Goal: Task Accomplishment & Management: Manage account settings

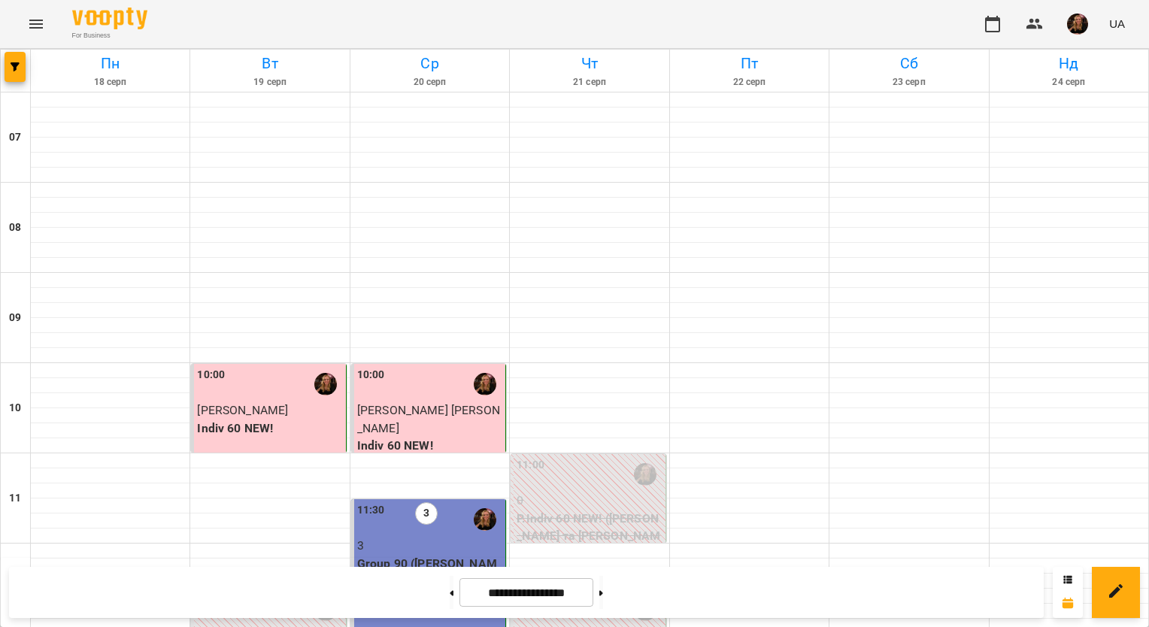
scroll to position [976, 0]
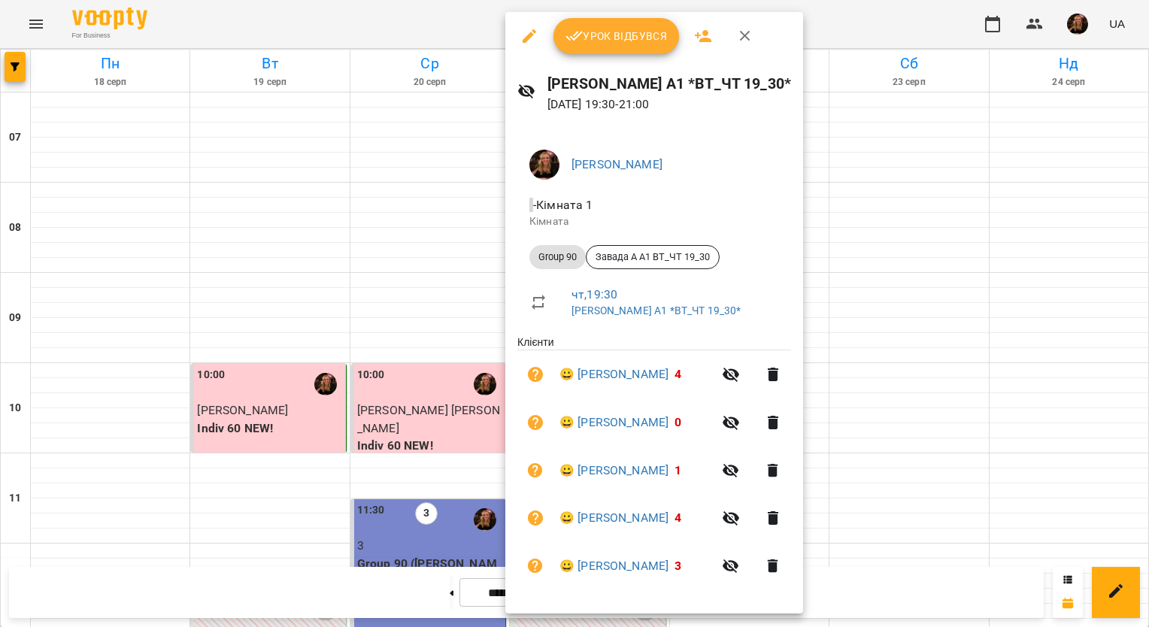
click at [643, 38] on span "Урок відбувся" at bounding box center [616, 36] width 102 height 18
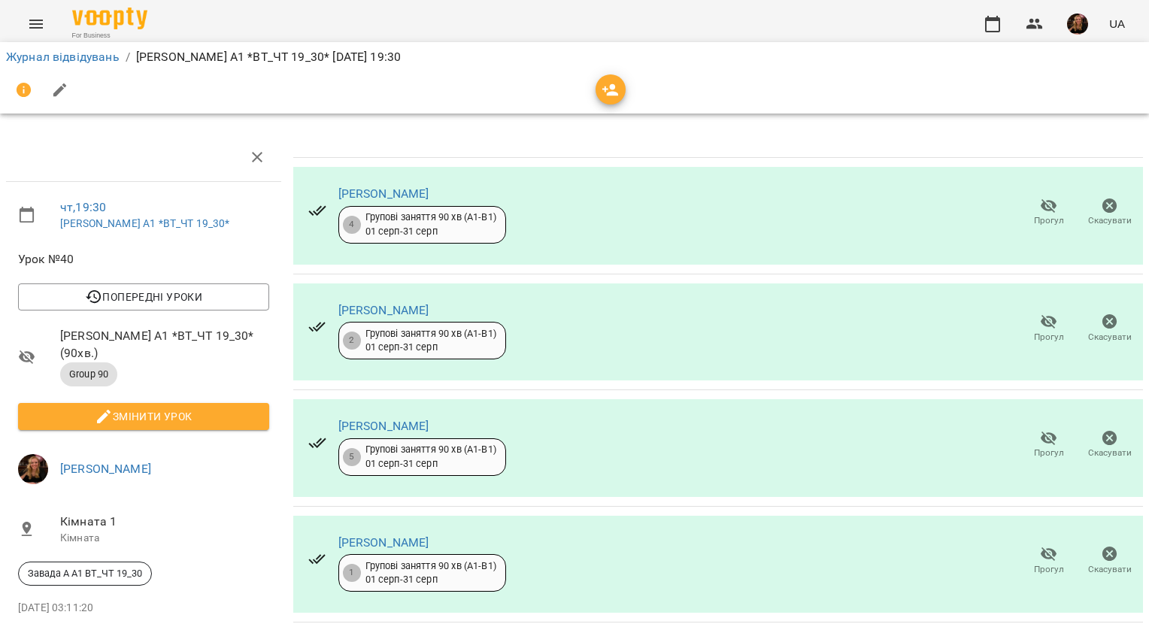
click at [1040, 321] on icon "button" at bounding box center [1048, 322] width 17 height 14
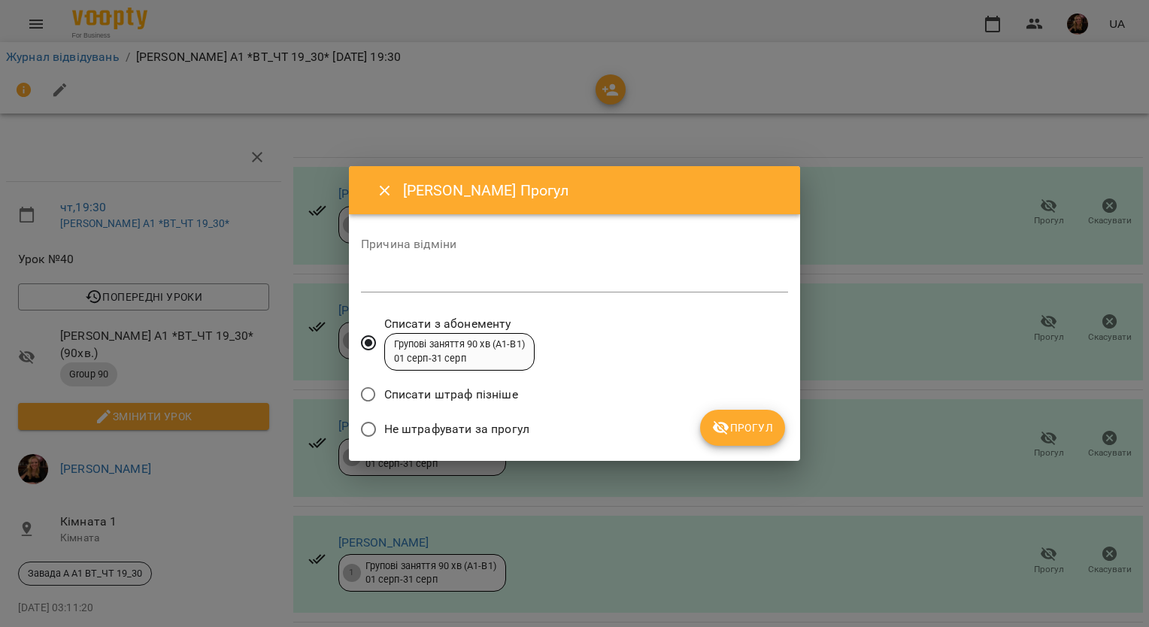
click at [474, 427] on span "Не штрафувати за прогул" at bounding box center [456, 429] width 145 height 18
click at [768, 425] on span "Прогул" at bounding box center [742, 428] width 61 height 18
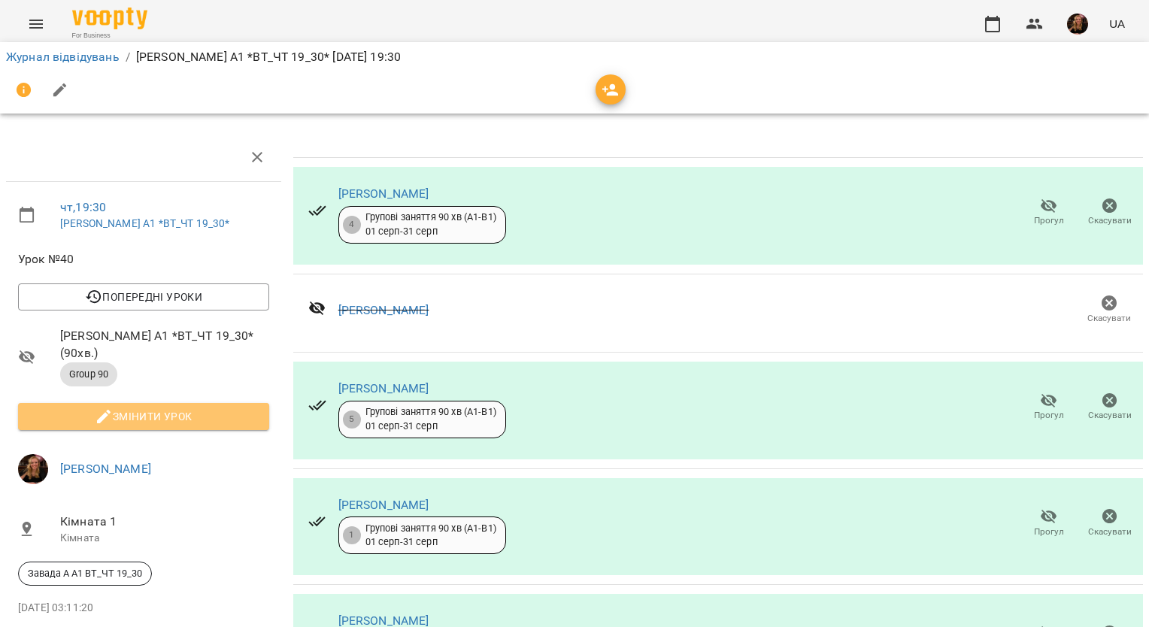
click at [222, 407] on span "Змінити урок" at bounding box center [143, 416] width 227 height 18
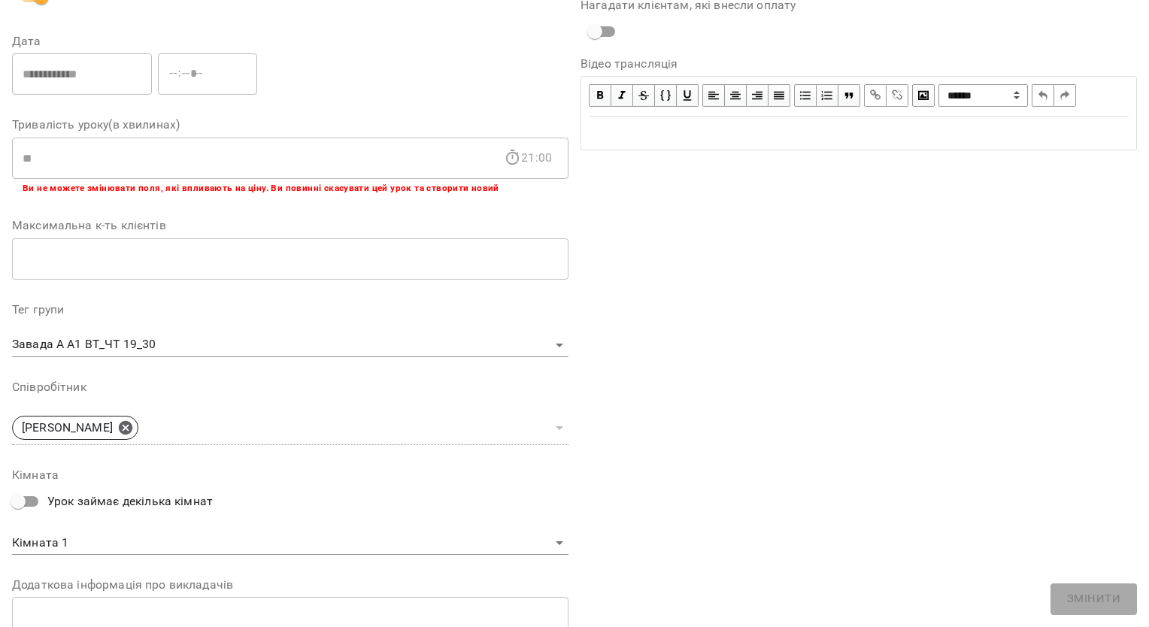
scroll to position [372, 0]
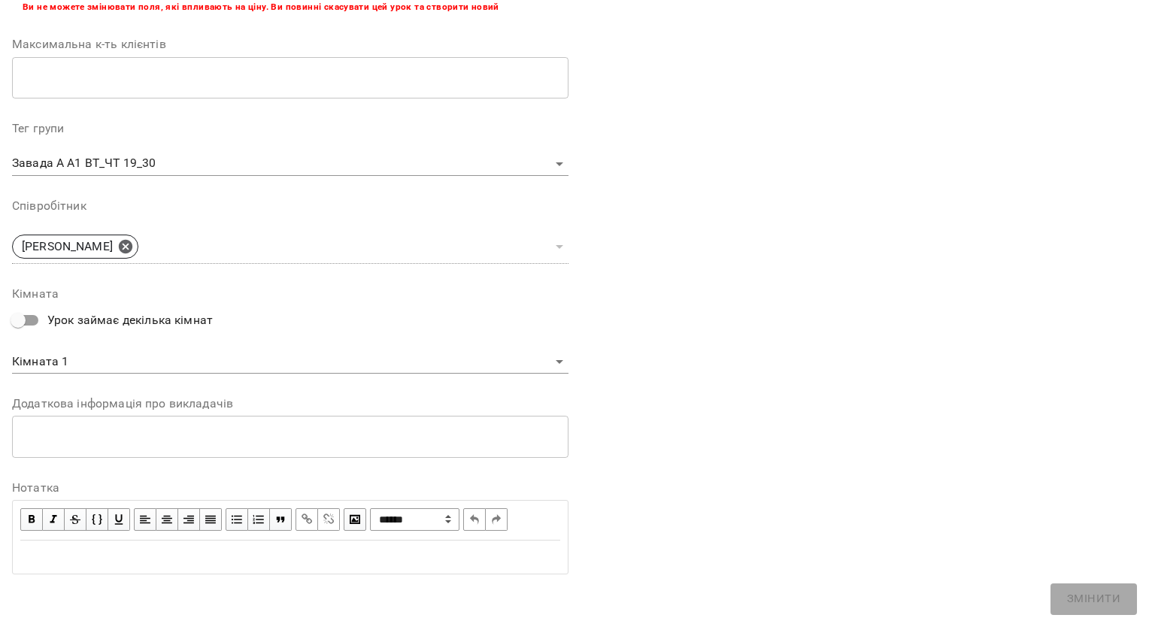
click at [294, 560] on div "Edit text" at bounding box center [290, 557] width 540 height 18
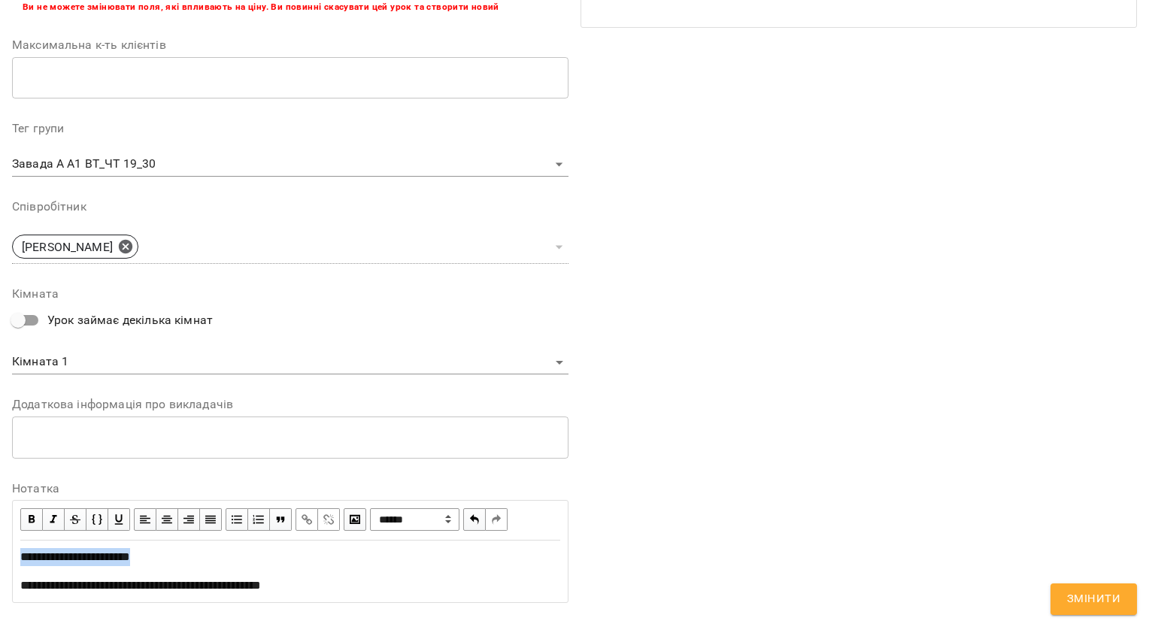
drag, startPoint x: 159, startPoint y: 552, endPoint x: 0, endPoint y: 540, distance: 159.8
click at [0, 546] on html "For Business UA Журнал відвідувань / Завада [PERSON_NAME]. А1 *ВТ_ЧТ 19_30* [DA…" at bounding box center [574, 353] width 1149 height 707
click at [25, 516] on span "button" at bounding box center [31, 519] width 17 height 17
click at [1113, 601] on span "Змінити" at bounding box center [1093, 599] width 53 height 20
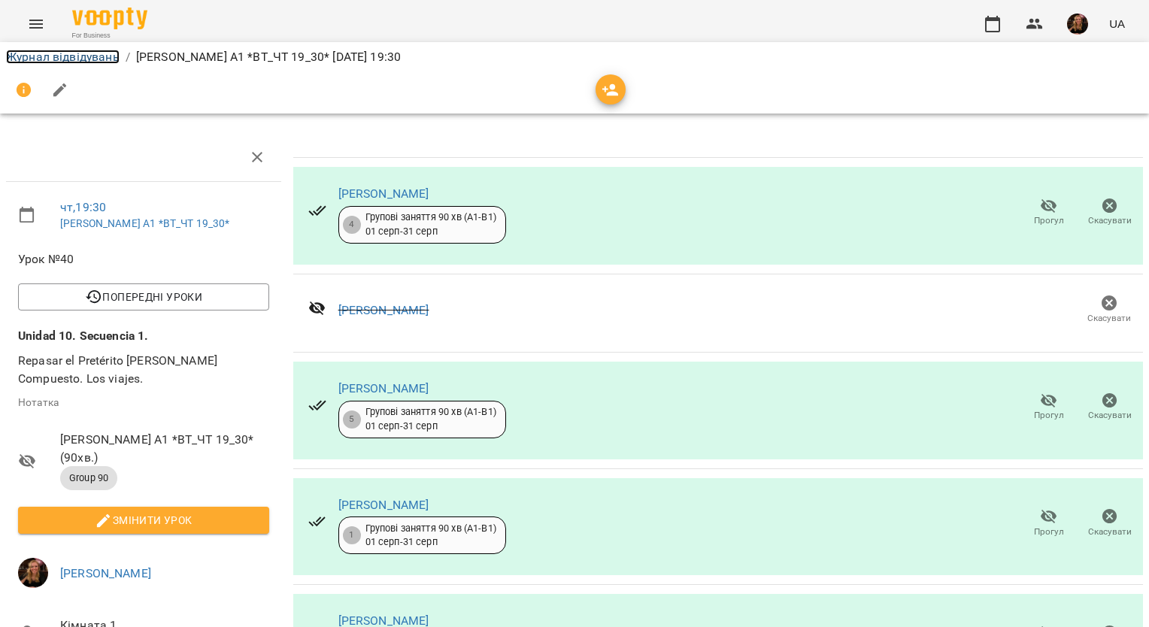
click at [108, 57] on link "Журнал відвідувань" at bounding box center [63, 57] width 114 height 14
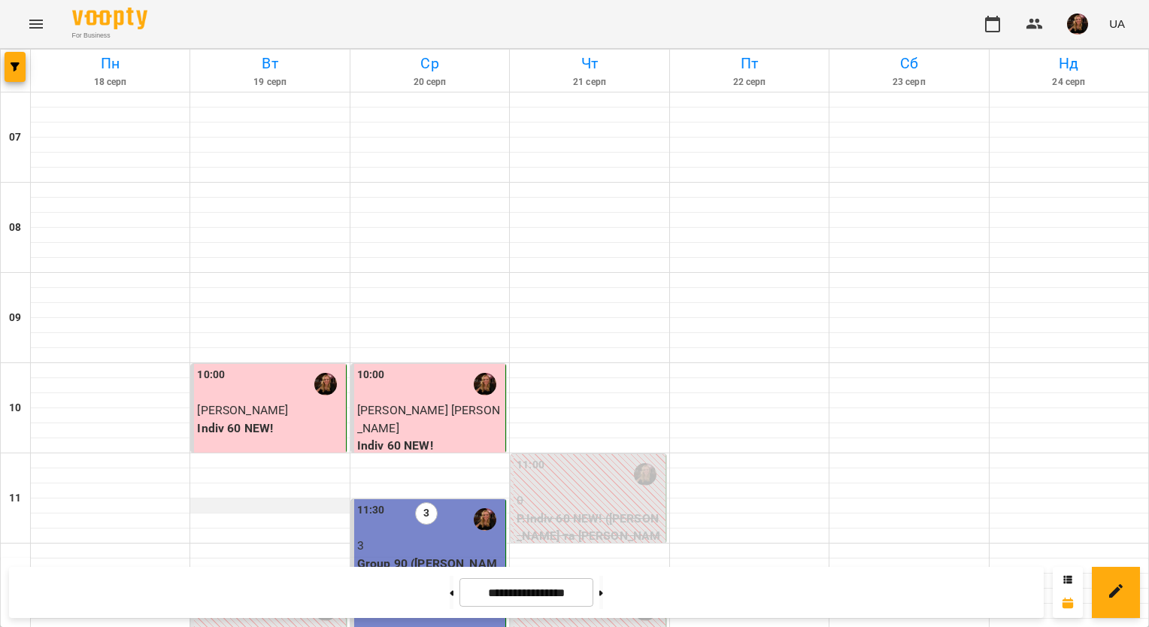
scroll to position [827, 0]
click at [1079, 23] on img "button" at bounding box center [1077, 24] width 21 height 21
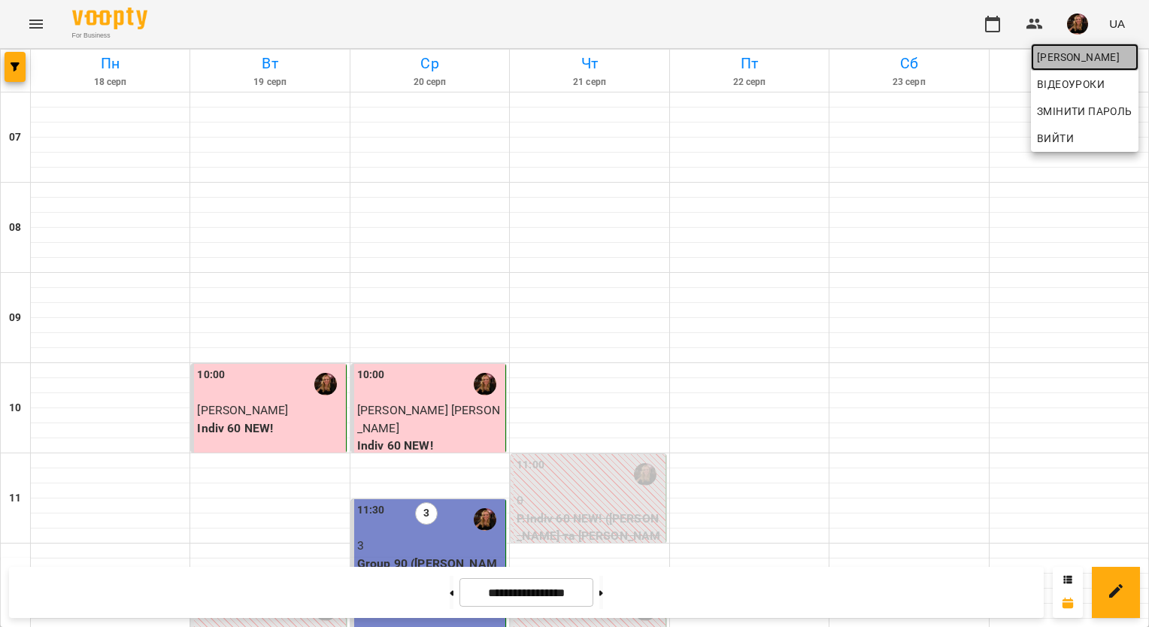
click at [1071, 54] on span "[PERSON_NAME]" at bounding box center [1084, 57] width 95 height 18
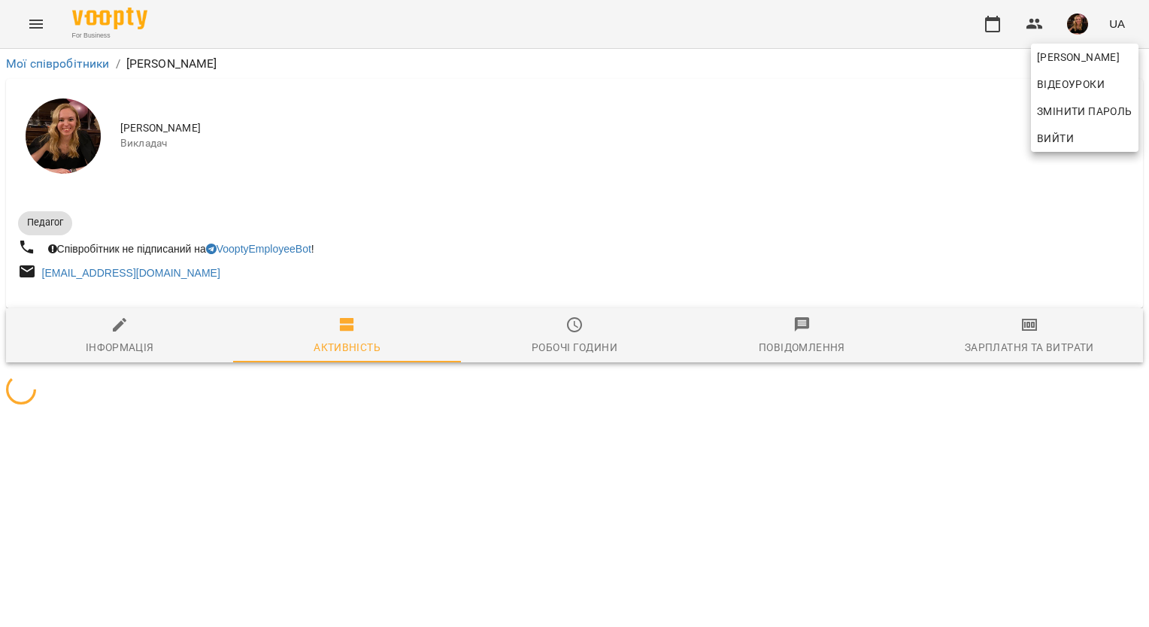
click at [1028, 339] on div at bounding box center [574, 313] width 1149 height 627
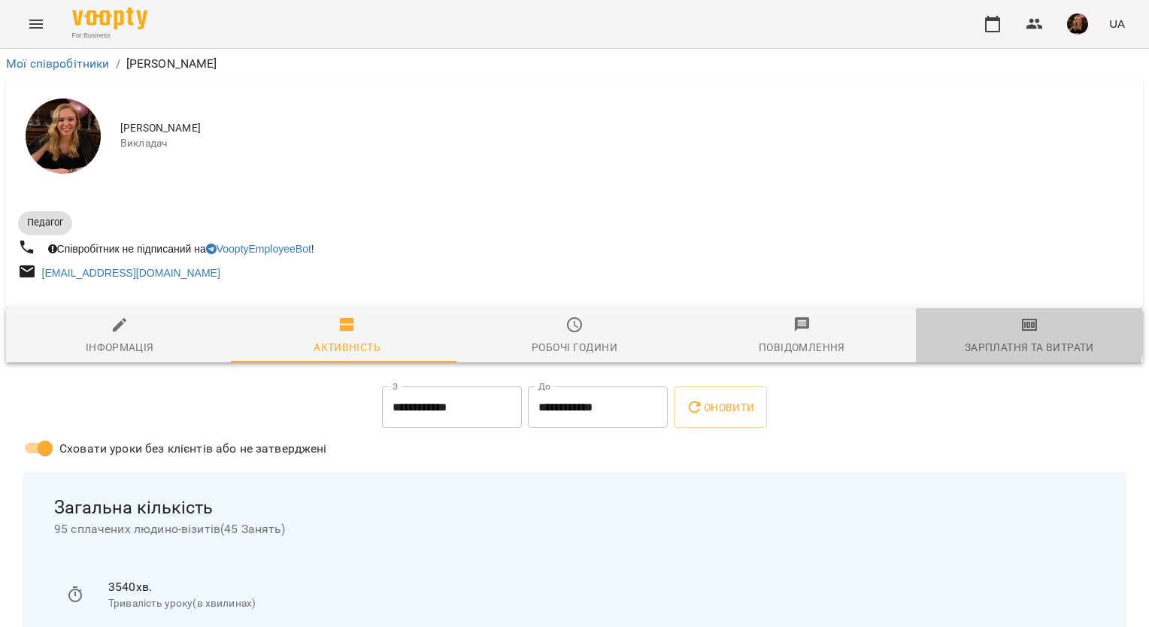
click at [1014, 335] on span "Зарплатня та Витрати" at bounding box center [1029, 336] width 209 height 41
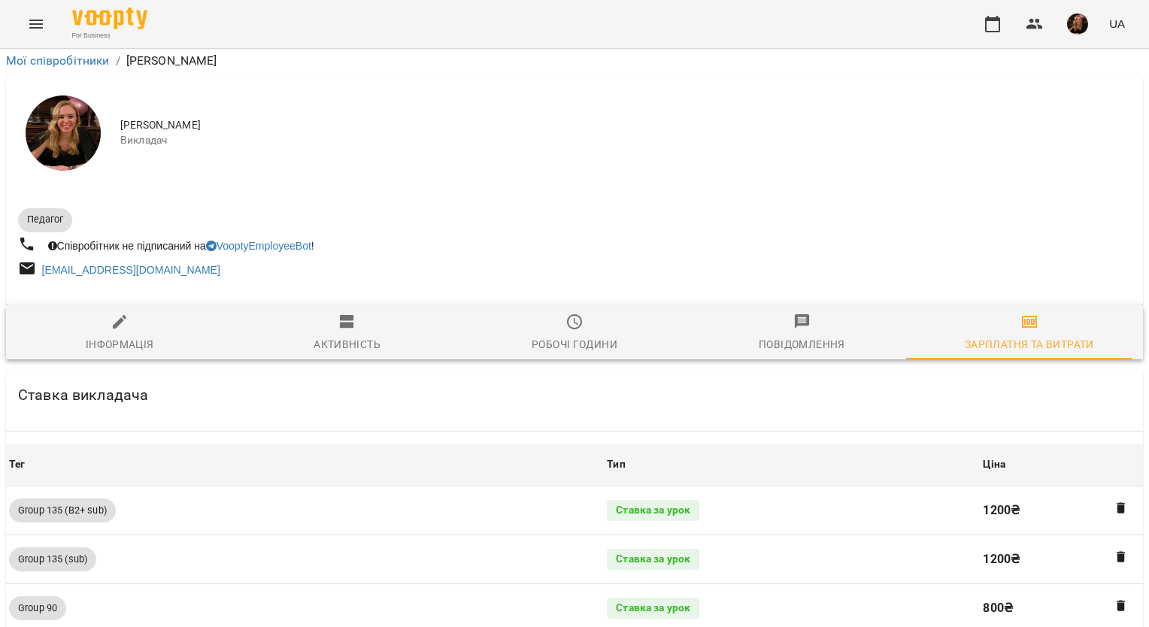
scroll to position [1503, 0]
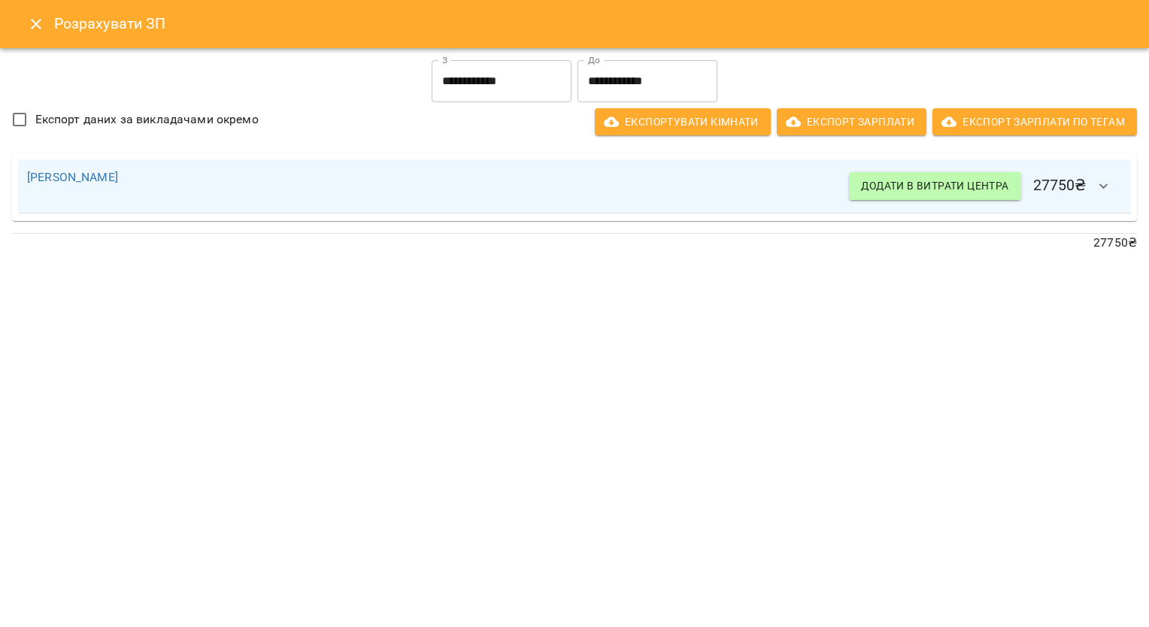
click at [514, 85] on input "**********" at bounding box center [501, 81] width 140 height 42
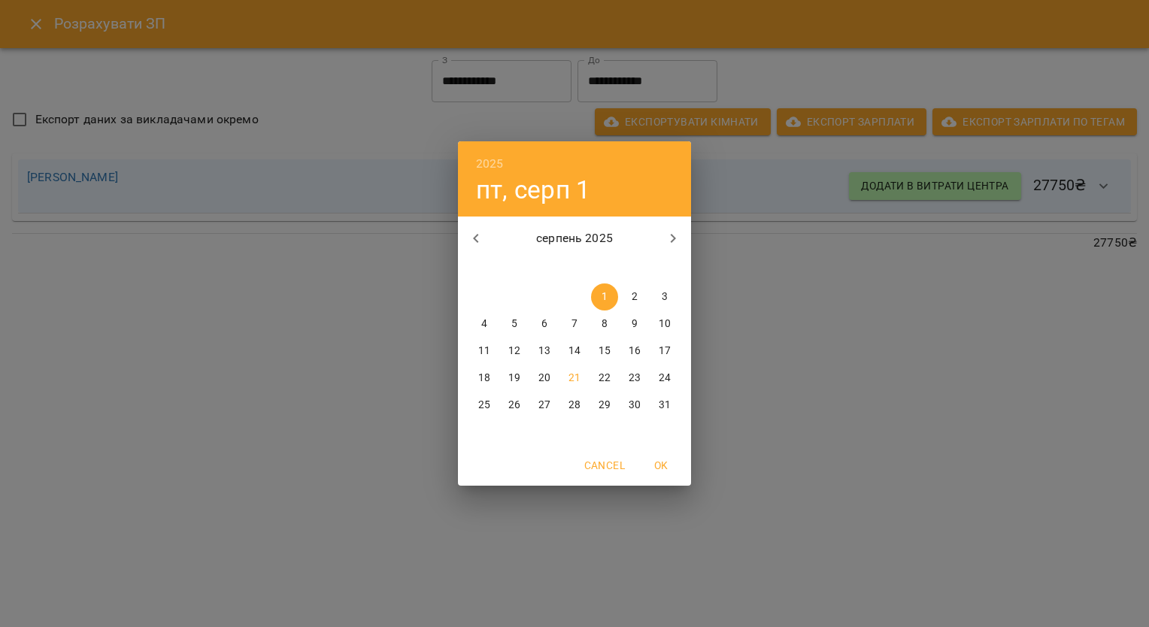
click at [661, 349] on p "17" at bounding box center [664, 351] width 12 height 15
type input "**********"
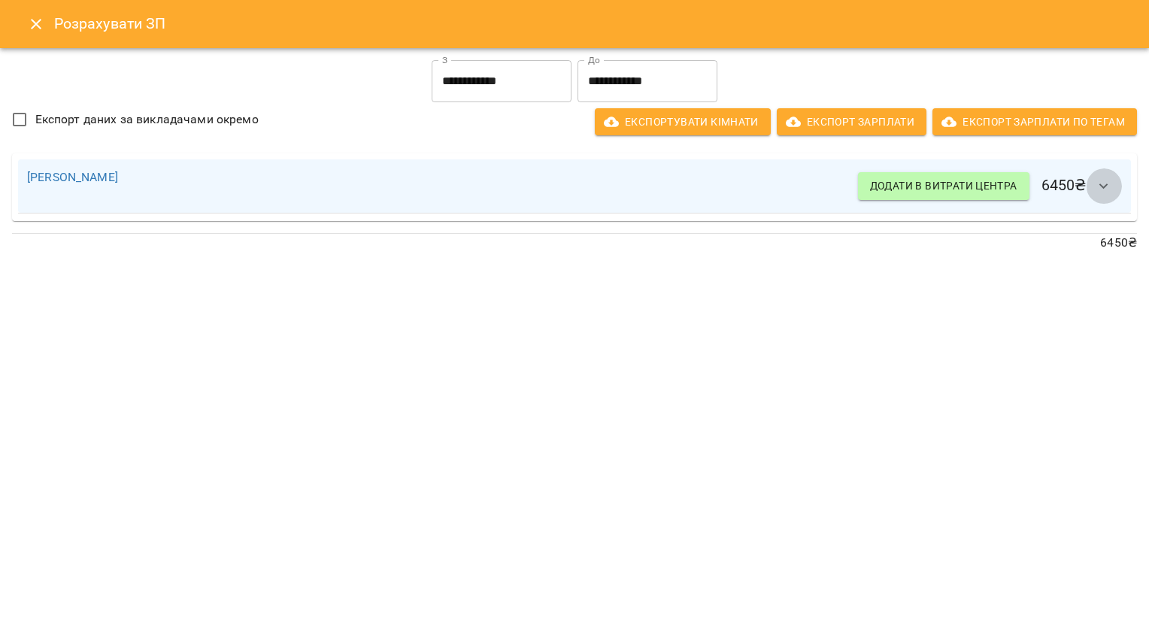
click at [1104, 193] on icon "button" at bounding box center [1103, 186] width 18 height 18
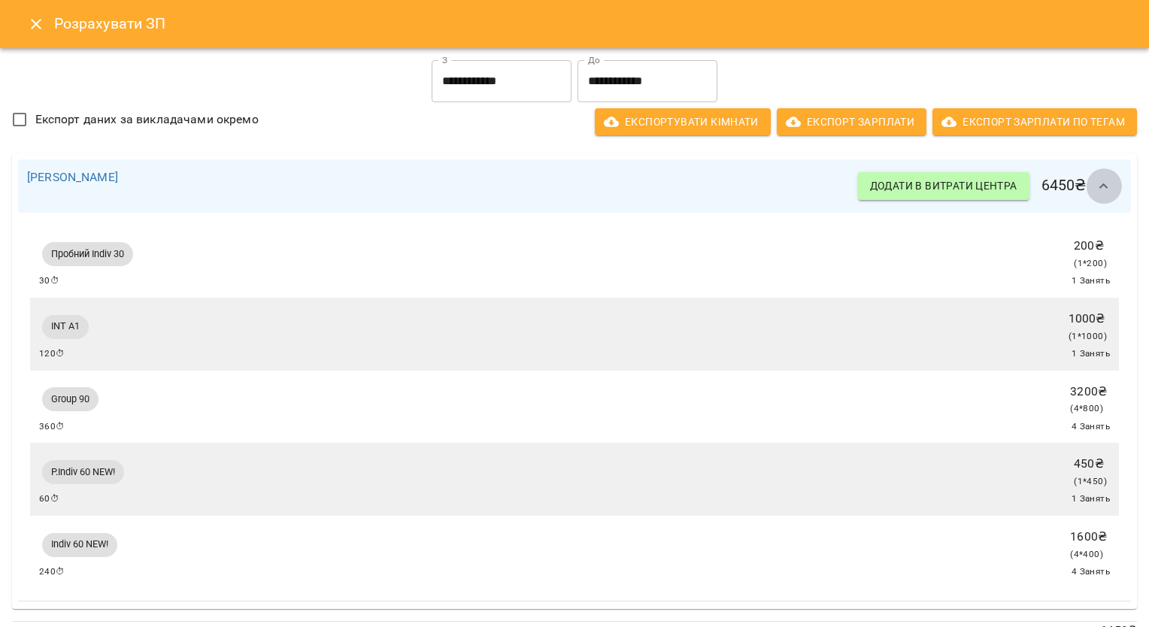
click at [1094, 193] on icon "button" at bounding box center [1103, 186] width 18 height 18
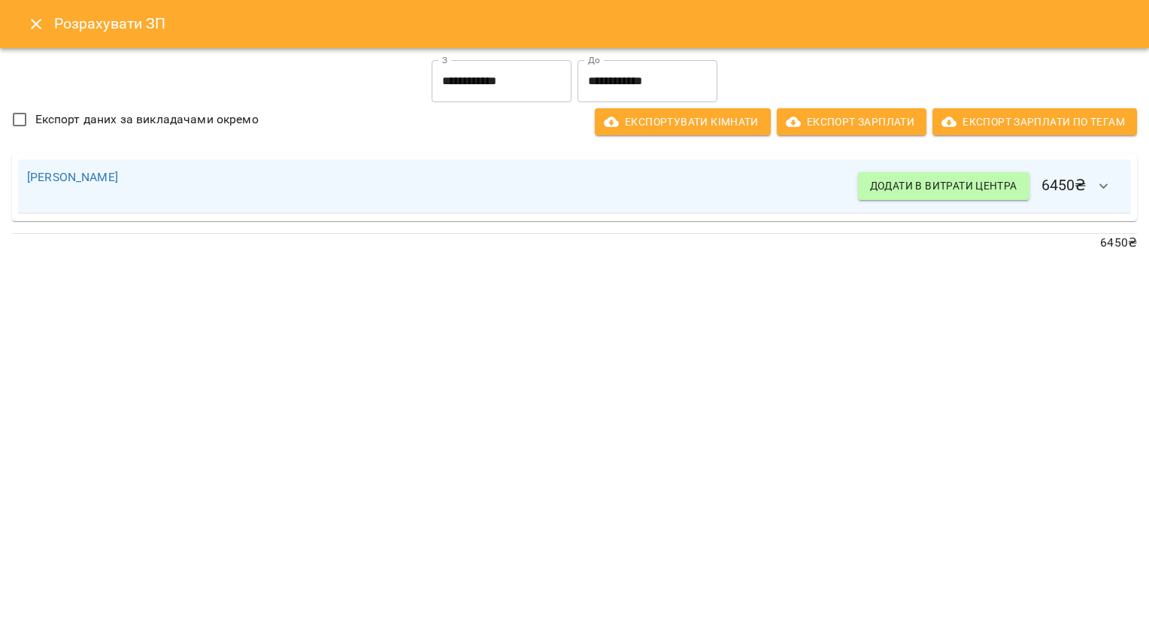
click at [38, 29] on icon "Close" at bounding box center [36, 24] width 18 height 18
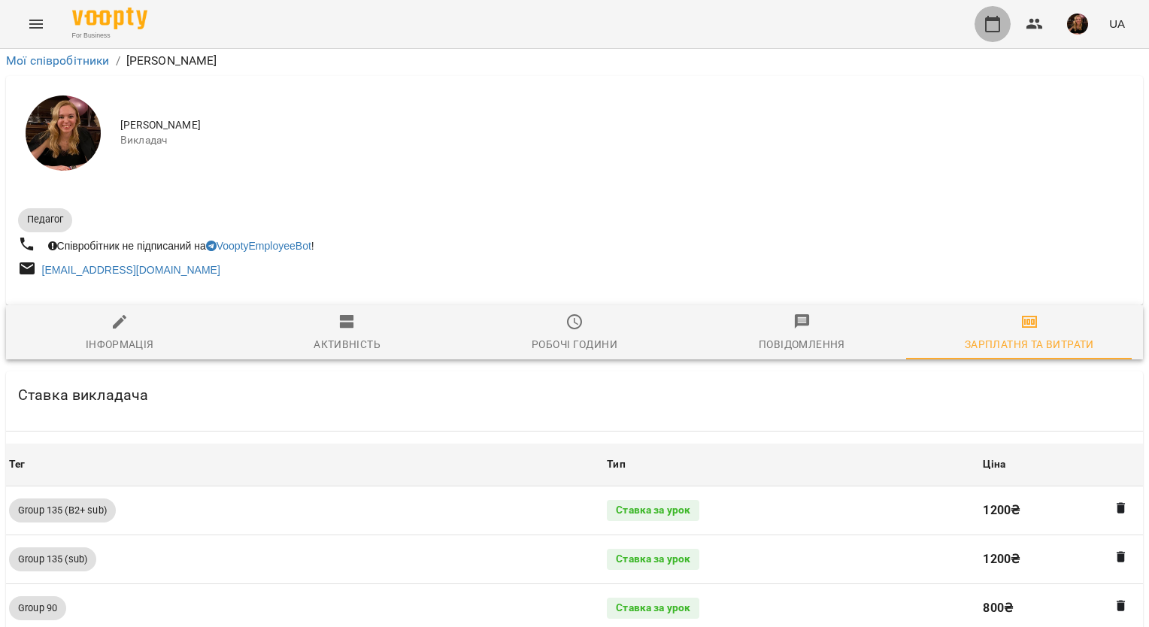
click at [989, 25] on icon "button" at bounding box center [992, 24] width 18 height 18
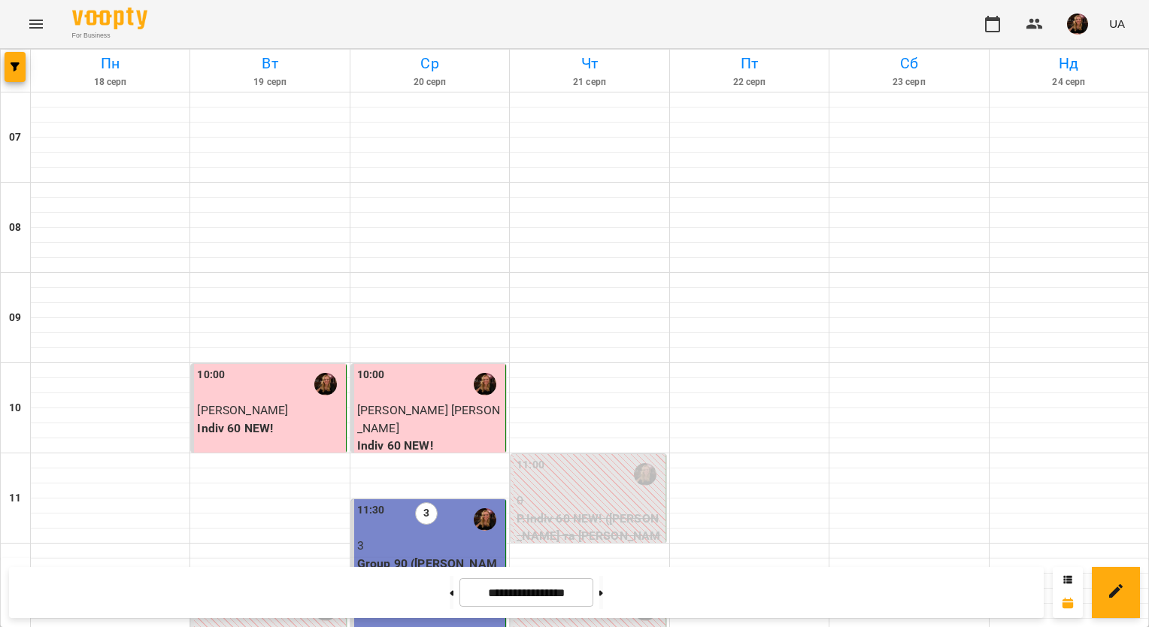
scroll to position [752, 0]
click at [1084, 29] on img "button" at bounding box center [1077, 24] width 21 height 21
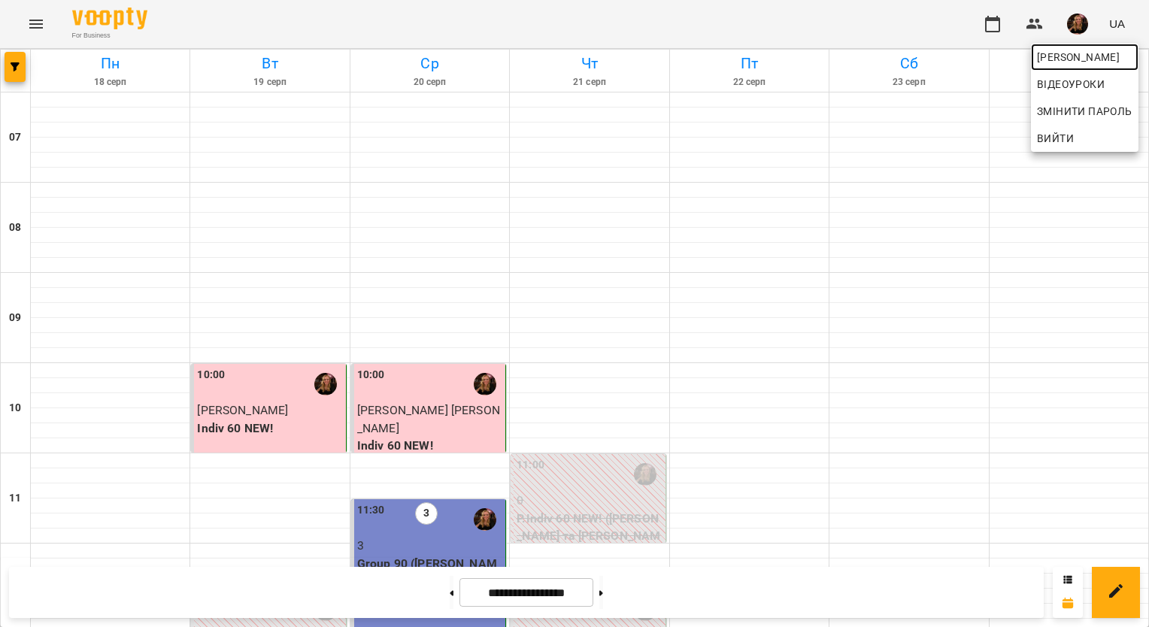
click at [1071, 64] on span "[PERSON_NAME]" at bounding box center [1084, 57] width 95 height 18
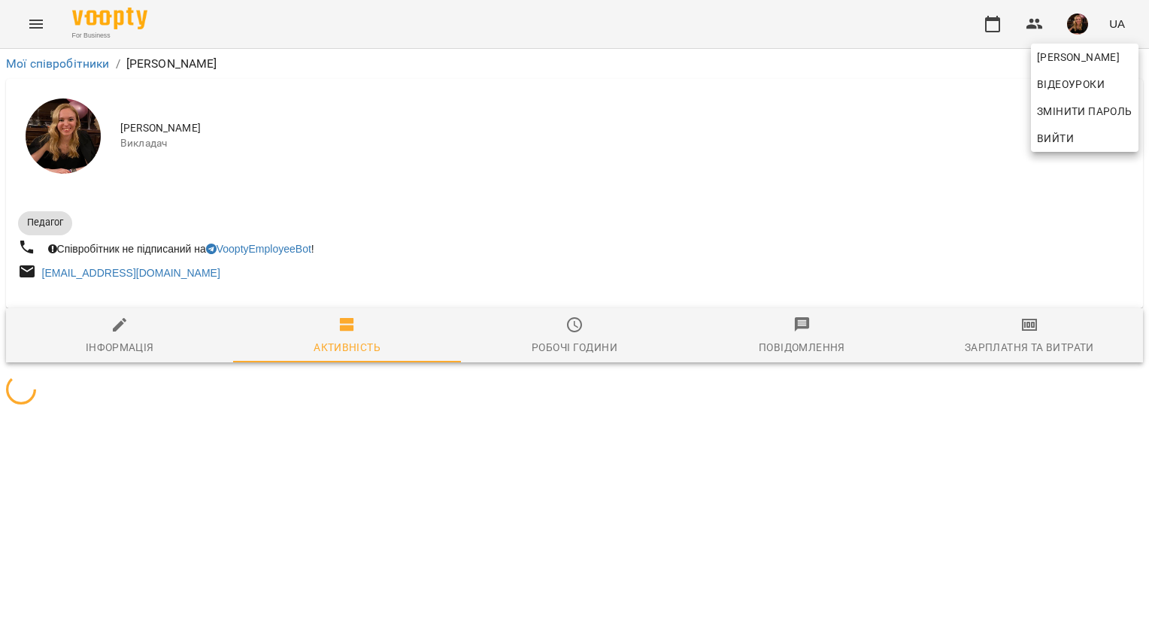
click at [1018, 325] on div at bounding box center [574, 313] width 1149 height 627
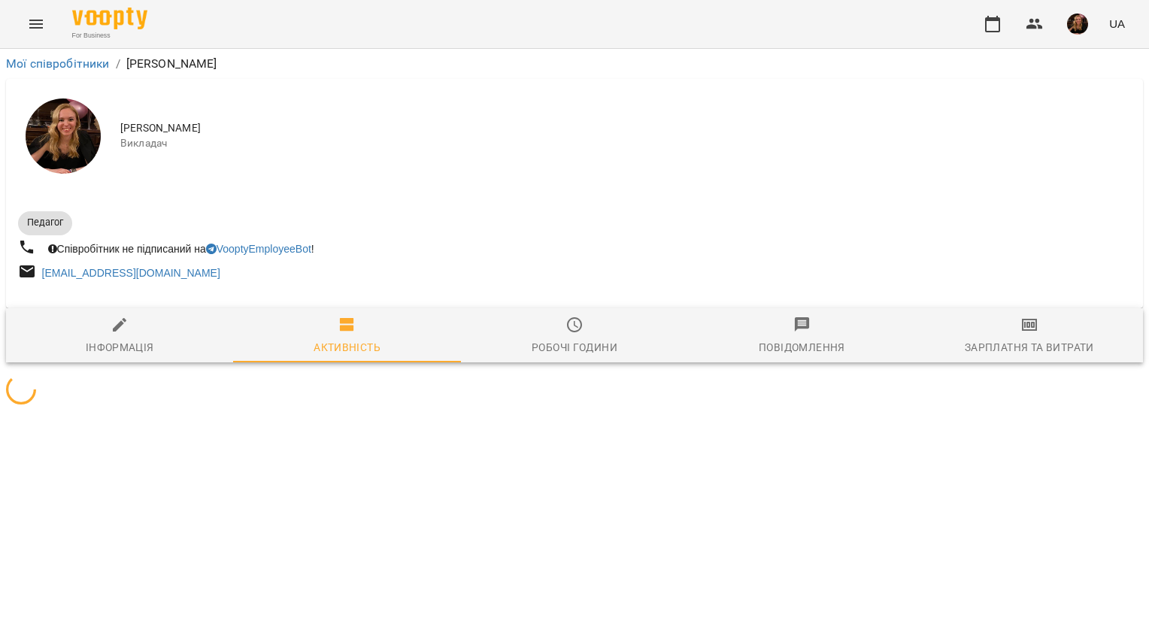
click at [1018, 325] on span "Зарплатня та Витрати" at bounding box center [1029, 336] width 209 height 41
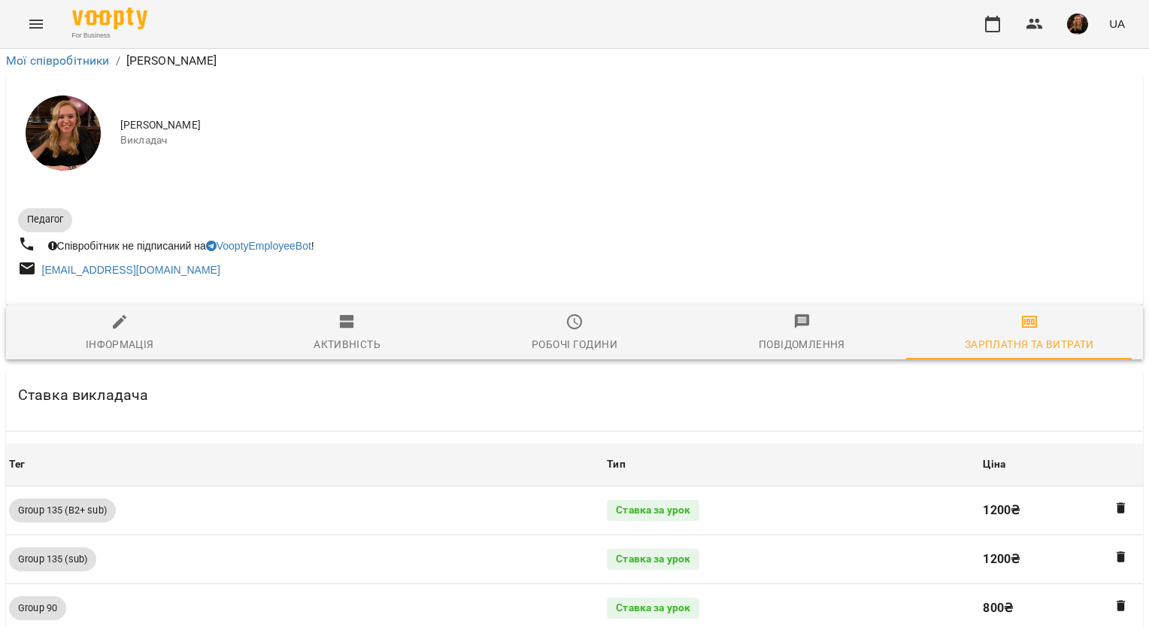
scroll to position [1353, 0]
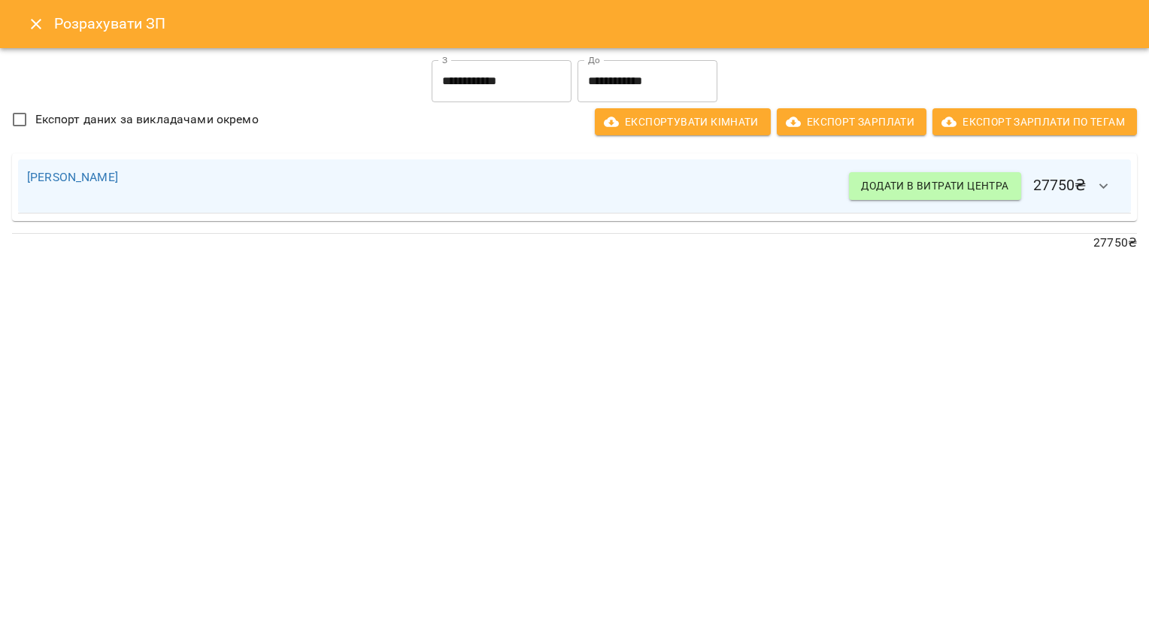
click at [528, 80] on input "**********" at bounding box center [501, 81] width 140 height 42
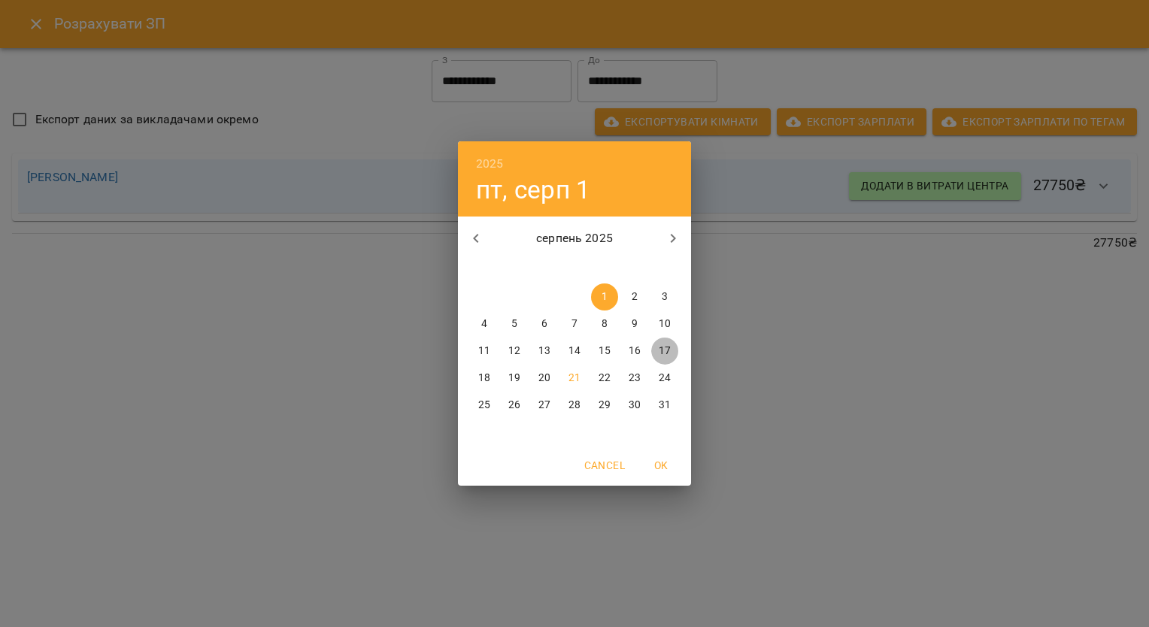
click at [664, 348] on p "17" at bounding box center [664, 351] width 12 height 15
type input "**********"
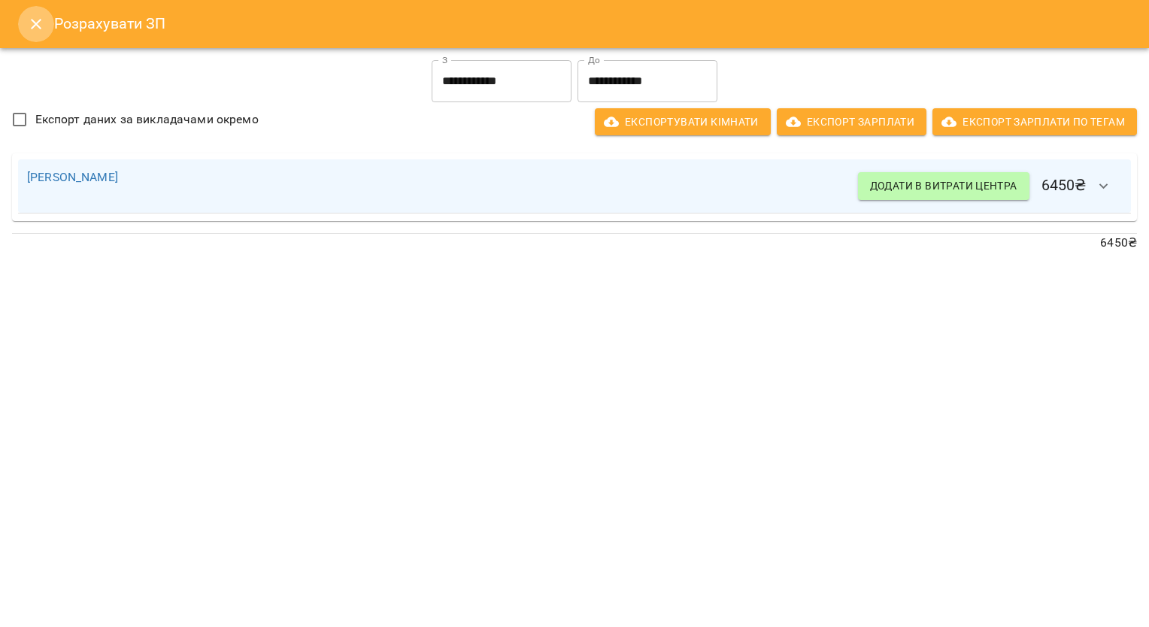
click at [44, 16] on icon "Close" at bounding box center [36, 24] width 18 height 18
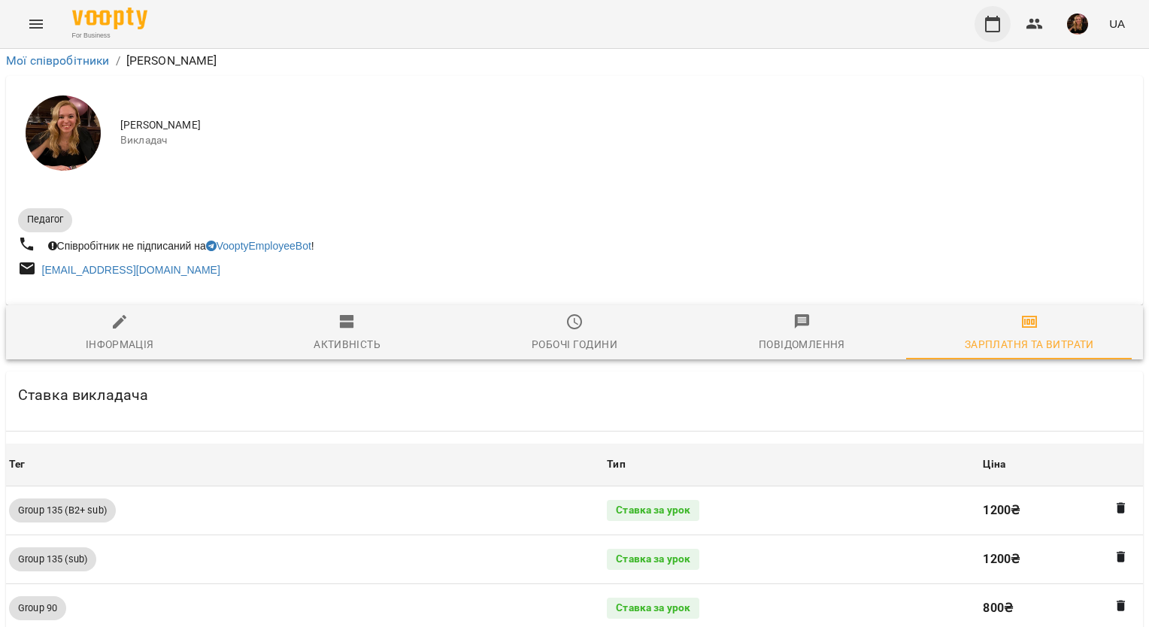
click at [988, 24] on icon "button" at bounding box center [992, 24] width 18 height 18
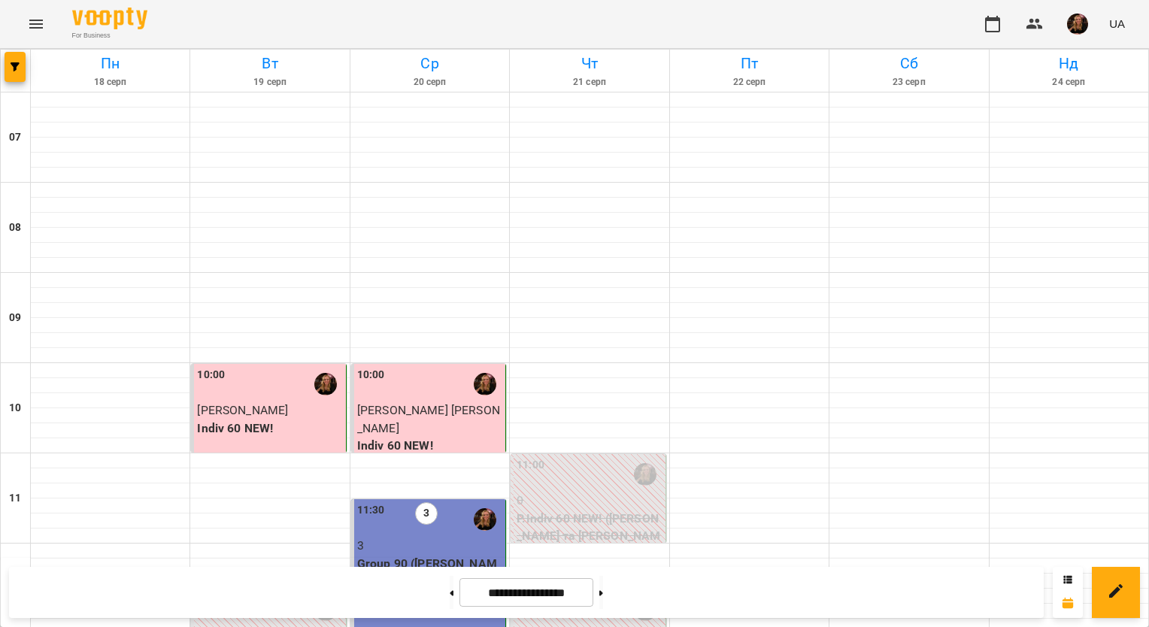
scroll to position [676, 0]
click at [603, 592] on icon at bounding box center [601, 593] width 4 height 6
type input "**********"
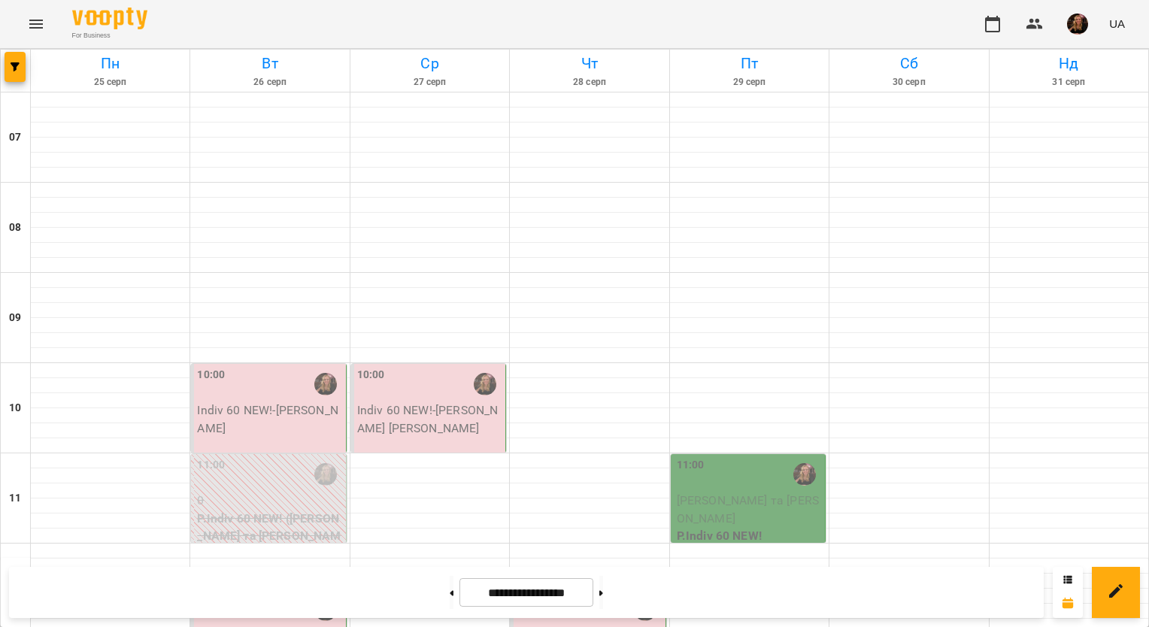
scroll to position [449, 0]
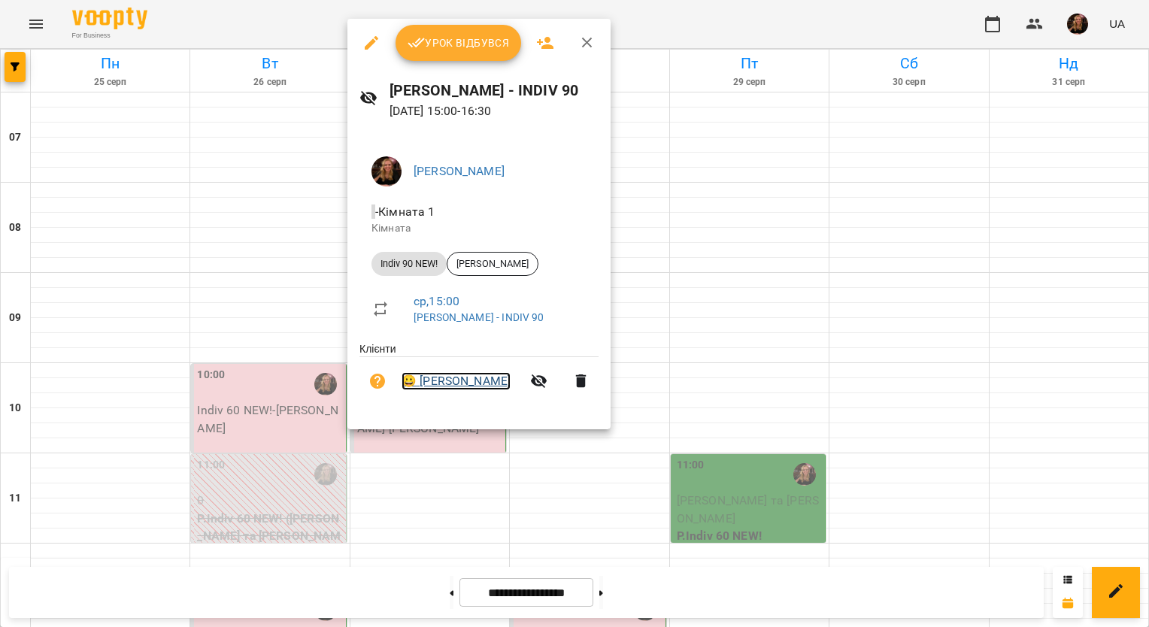
click at [465, 380] on link "😀 [PERSON_NAME]" at bounding box center [455, 381] width 109 height 18
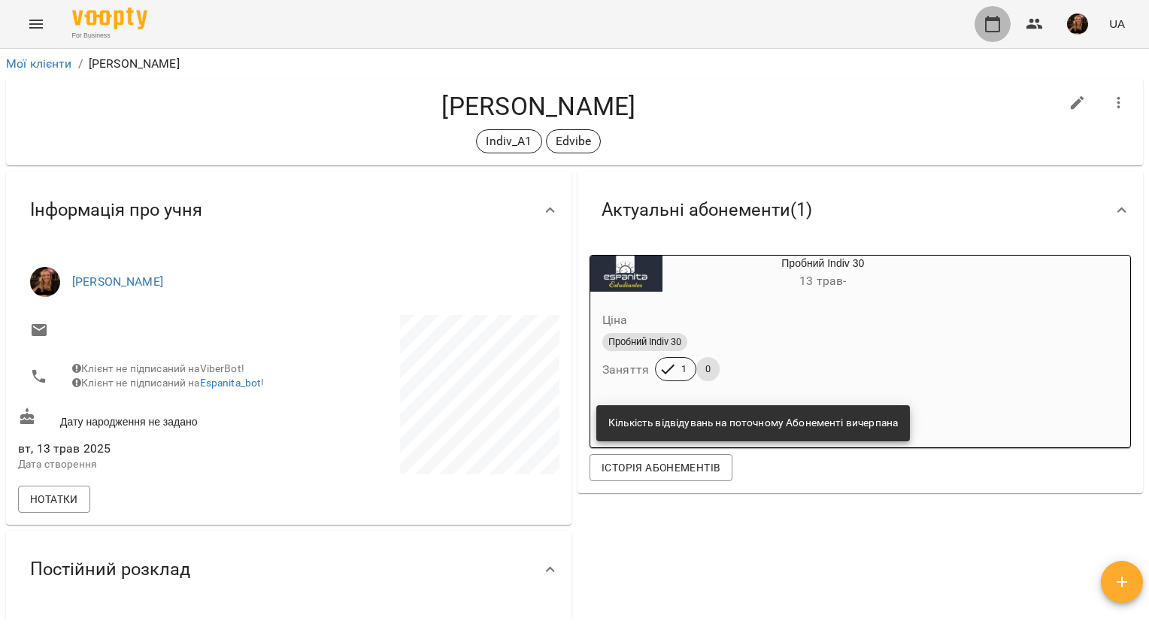
click at [991, 30] on icon "button" at bounding box center [992, 24] width 18 height 18
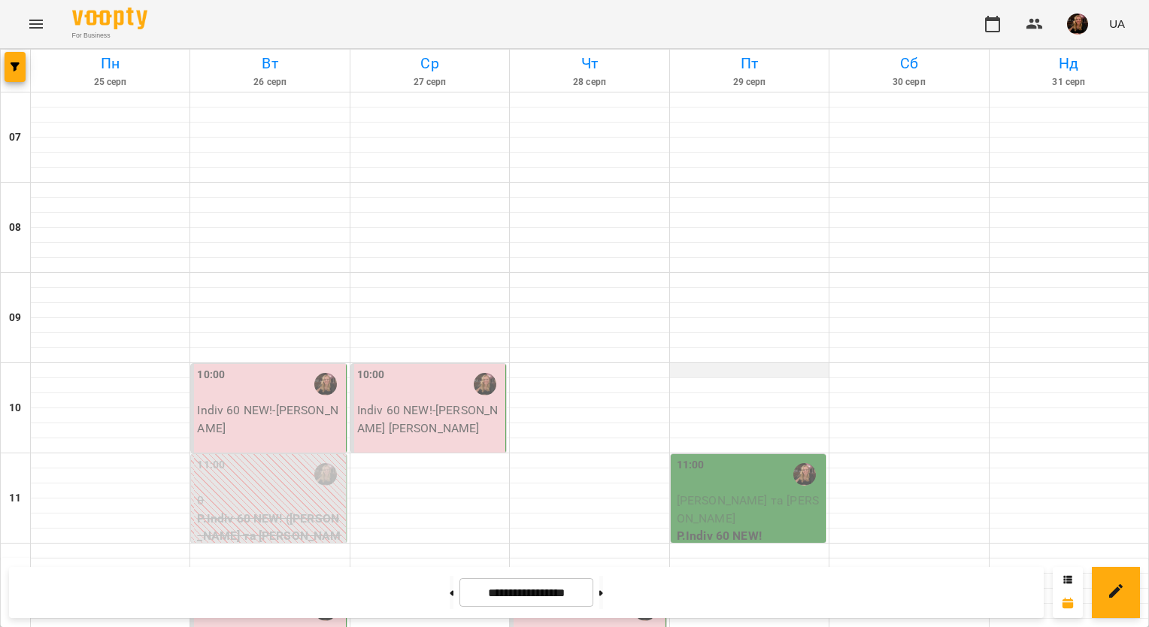
scroll to position [225, 0]
click at [1081, 21] on img "button" at bounding box center [1077, 24] width 21 height 21
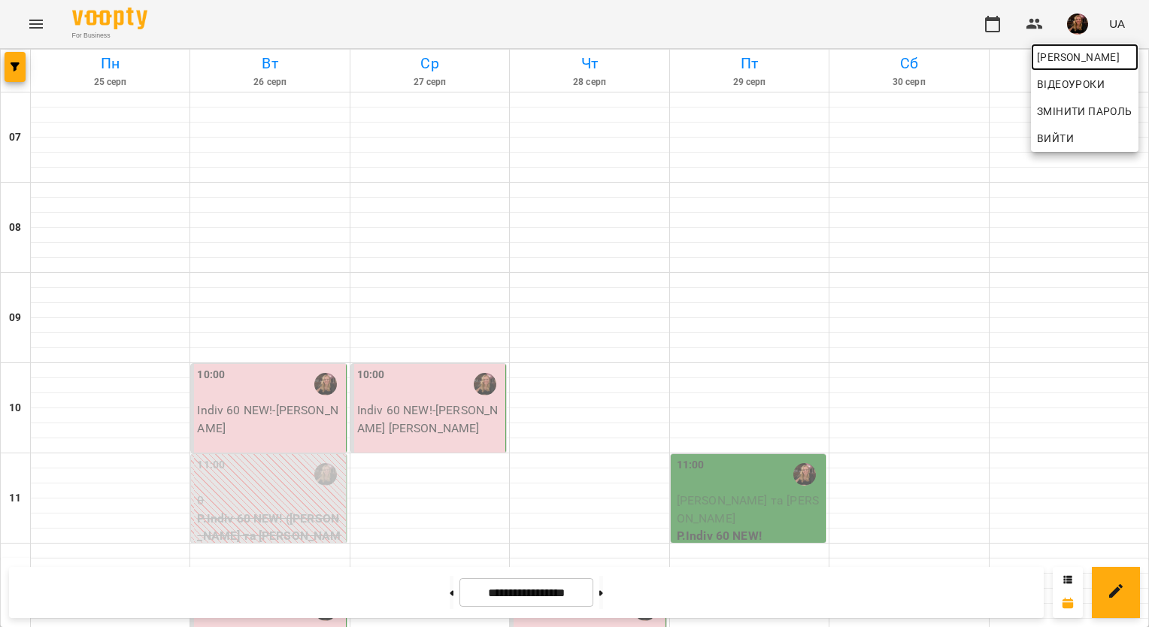
click at [1079, 56] on span "[PERSON_NAME]" at bounding box center [1084, 57] width 95 height 18
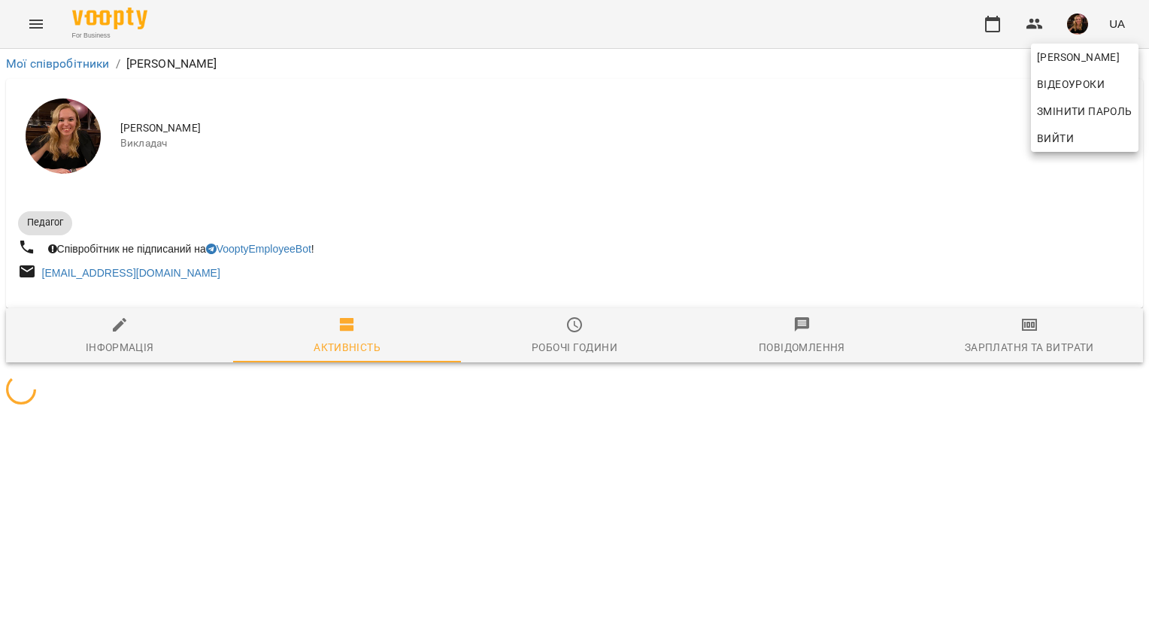
click at [1023, 329] on div at bounding box center [574, 313] width 1149 height 627
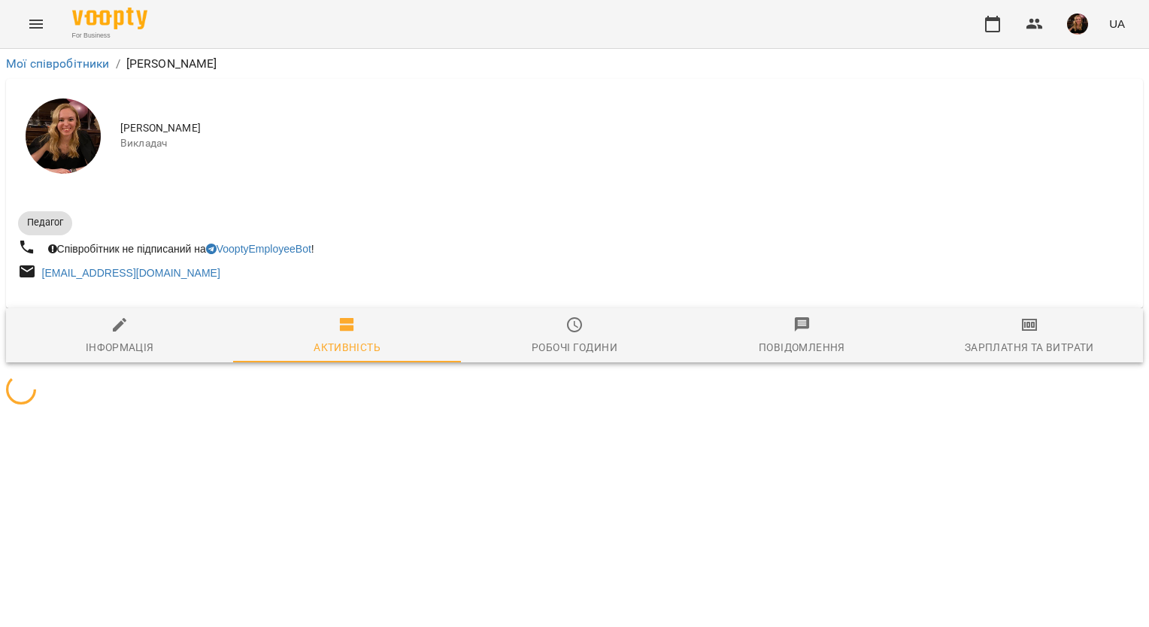
click at [1022, 329] on icon "button" at bounding box center [1029, 325] width 15 height 12
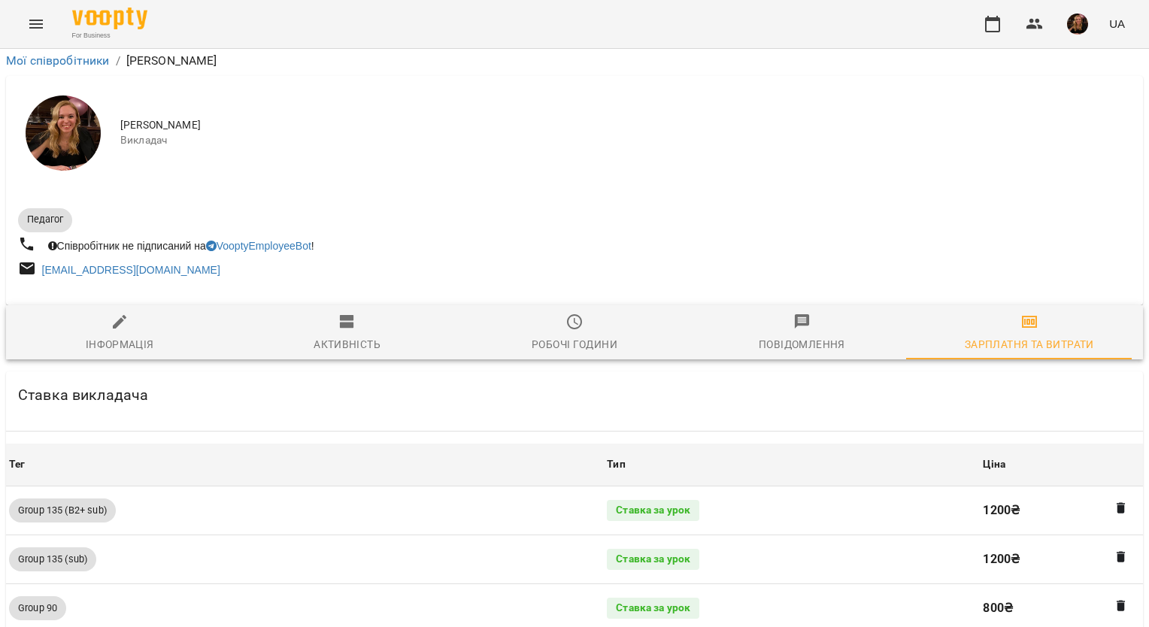
scroll to position [1524, 0]
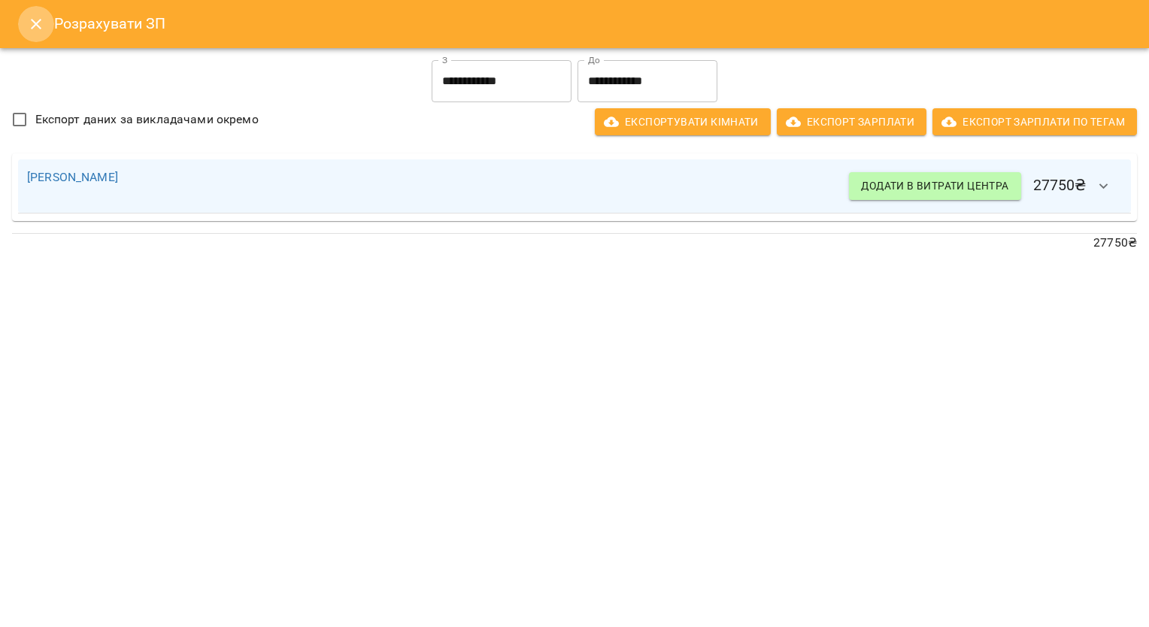
click at [32, 23] on icon "Close" at bounding box center [36, 24] width 18 height 18
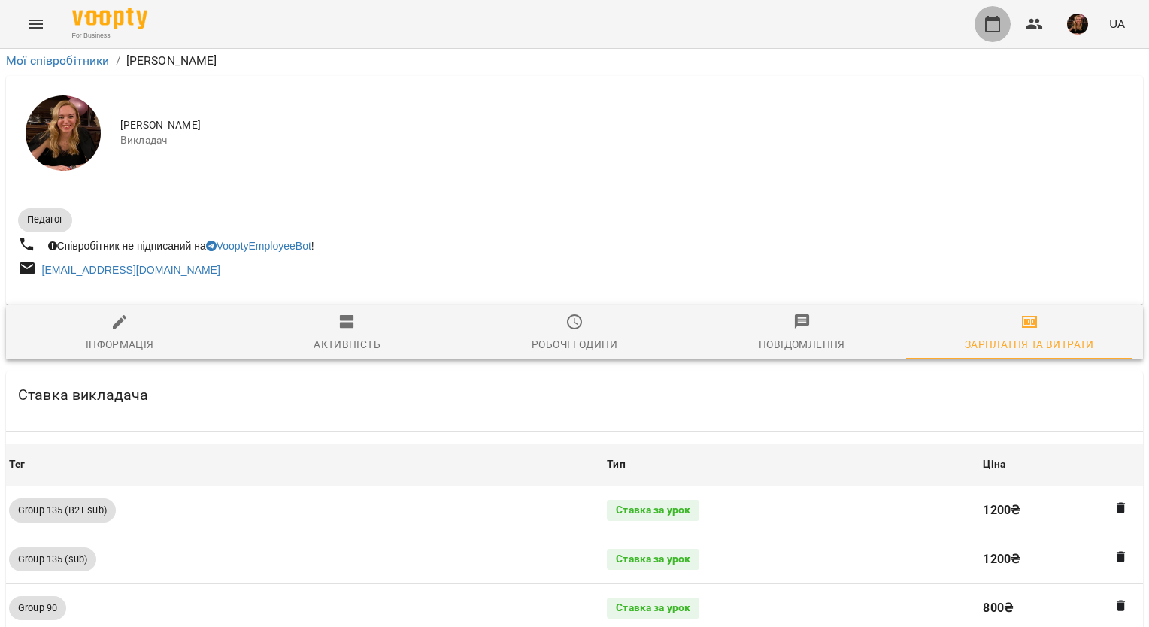
click at [1001, 17] on icon "button" at bounding box center [992, 24] width 18 height 18
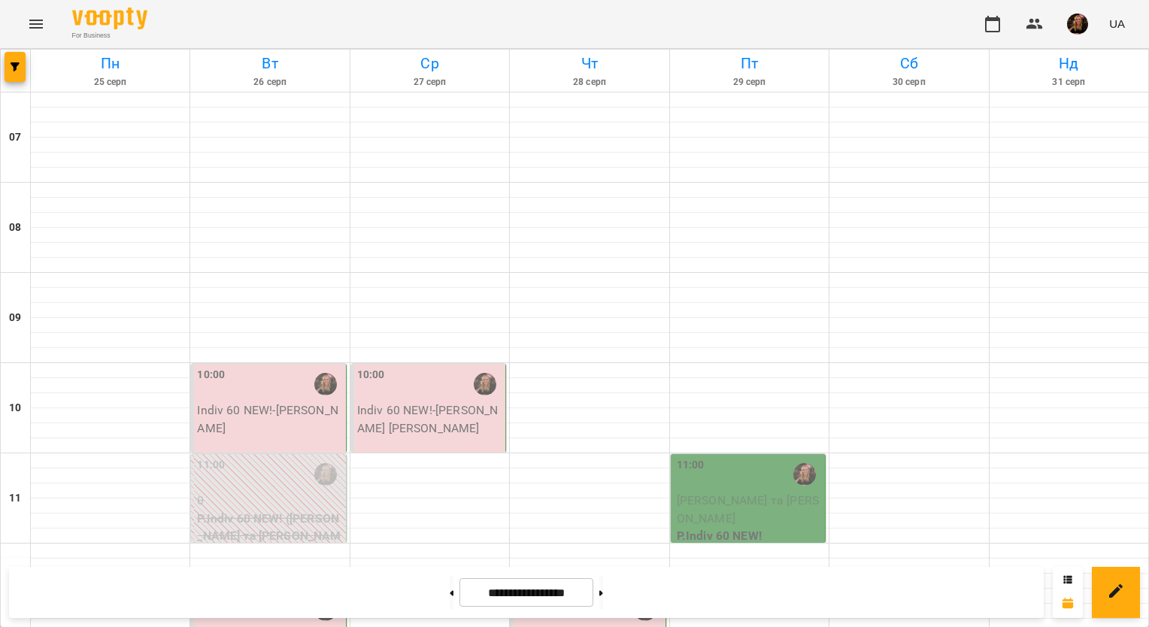
scroll to position [676, 0]
click at [450, 593] on icon at bounding box center [452, 592] width 4 height 5
type input "**********"
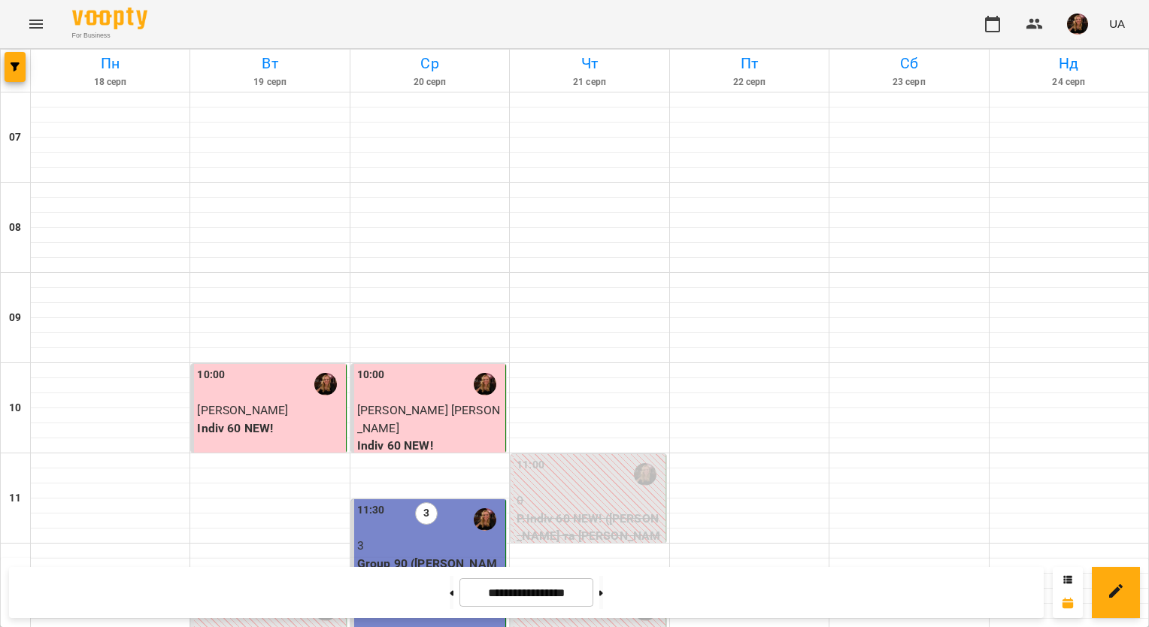
scroll to position [601, 0]
